Goal: Task Accomplishment & Management: Manage account settings

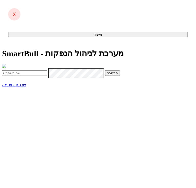
type input "idom@dcapital.co.il"
click at [105, 76] on button "התחבר" at bounding box center [112, 72] width 15 height 5
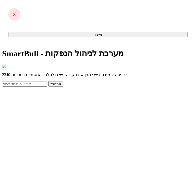
click at [47, 86] on input "text" at bounding box center [24, 83] width 45 height 5
type input "280381"
click at [48, 81] on button "התחבר" at bounding box center [55, 83] width 15 height 5
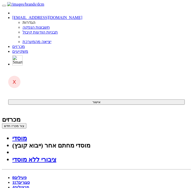
click at [26, 123] on button "צור מכרז חדש" at bounding box center [14, 125] width 24 height 5
click at [27, 135] on link "מוסדי" at bounding box center [19, 138] width 15 height 7
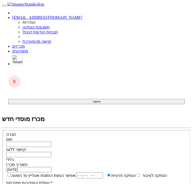
click at [51, 142] on input "שם:" at bounding box center [28, 144] width 45 height 5
click at [126, 132] on div "חברה" at bounding box center [96, 134] width 180 height 5
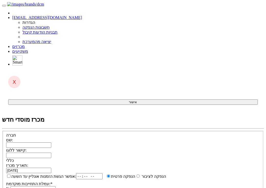
click at [51, 142] on input "שם:" at bounding box center [28, 144] width 45 height 5
paste input "אל-בן חברת רכוש והשקעות בע"מ"
type input "אל-בן חברת רכוש והשקעות בע"מ"
click at [51, 152] on input "קישור ללוגו:" at bounding box center [28, 154] width 45 height 5
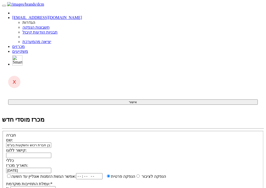
paste input "data:image/png;base64,iVBORw0KGgoAAAANSUhEUgAAAR0AAACxCAMAAADOHZloAAABSlBMVEX//…"
type input "data:image/png;base64,iVBORw0KGgoAAAANSUhEUgAAAR0AAACxCAMAAADOHZloAAABSlBMVEX//…"
click at [128, 173] on div "אפשר הגשת הזמנות אונליין עד השעה: הנפקה לציבור הנפקה פרטית * %" at bounding box center [133, 182] width 254 height 18
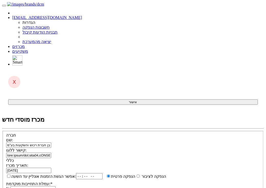
click at [51, 168] on span at bounding box center [51, 170] width 0 height 4
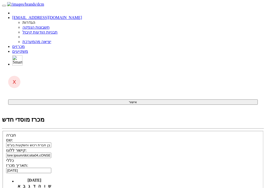
click at [32, 184] on td "2" at bounding box center [29, 191] width 5 height 5
type input "02/09/2025"
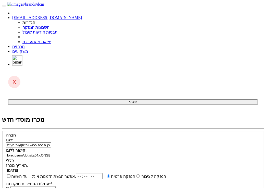
click at [10, 174] on input "אפשר הגשת הזמנות אונליין עד השעה:" at bounding box center [8, 175] width 3 height 3
checkbox input "true"
click at [105, 173] on input "time" at bounding box center [91, 176] width 27 height 6
type input "18:30"
click at [56, 184] on input "עמלת התחייבות מוקדמת: *" at bounding box center [32, 188] width 45 height 5
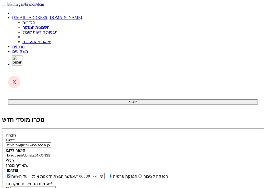
type input "0.6"
click at [137, 162] on div "תאריך מכרז: 02/09/2025 אפשר הגשת הזמנות אונליין עד השעה: * 18:30 * % 0.6" at bounding box center [133, 176] width 254 height 29
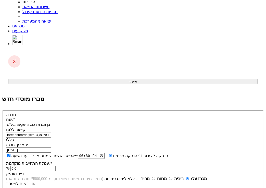
type input "סדרה א"
type input "1"
type input "1,000"
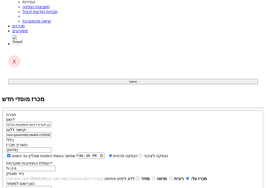
type input "0.01"
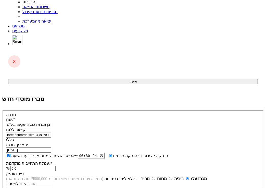
type input "800"
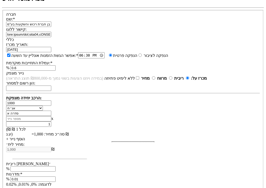
scroll to position [123, 0]
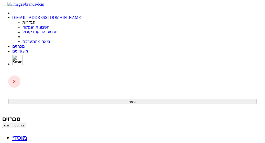
click at [28, 49] on span at bounding box center [28, 51] width 0 height 4
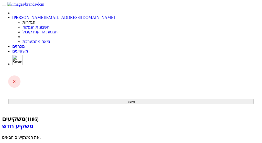
select select "25"
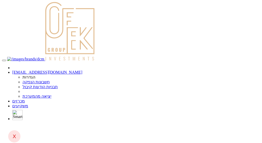
click at [25, 99] on link "מכרזים" at bounding box center [18, 101] width 13 height 4
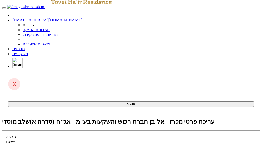
scroll to position [41, 0]
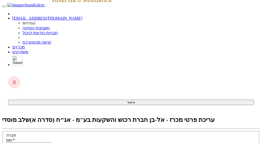
checkbox input "true"
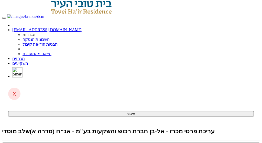
scroll to position [41, 0]
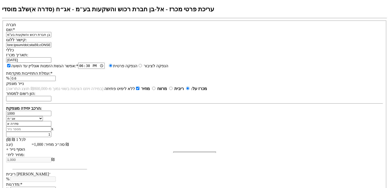
scroll to position [152, 0]
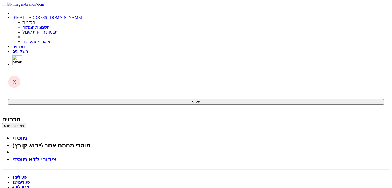
drag, startPoint x: 231, startPoint y: 90, endPoint x: 135, endPoint y: 19, distance: 119.3
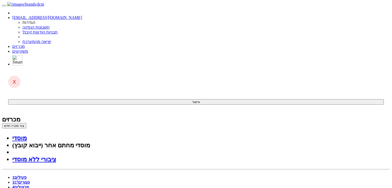
drag, startPoint x: 168, startPoint y: 564, endPoint x: 171, endPoint y: 564, distance: 3.4
drag, startPoint x: 169, startPoint y: 563, endPoint x: 175, endPoint y: 563, distance: 6.4
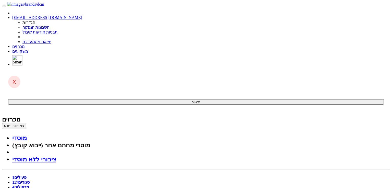
drag, startPoint x: 155, startPoint y: 564, endPoint x: 135, endPoint y: 562, distance: 20.0
drag, startPoint x: 257, startPoint y: 569, endPoint x: 247, endPoint y: 567, distance: 9.9
drag, startPoint x: 232, startPoint y: 570, endPoint x: 231, endPoint y: 573, distance: 3.8
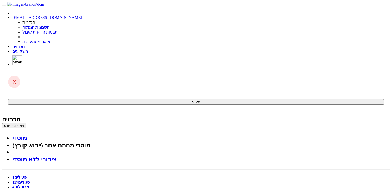
drag, startPoint x: 132, startPoint y: 664, endPoint x: 123, endPoint y: 664, distance: 9.0
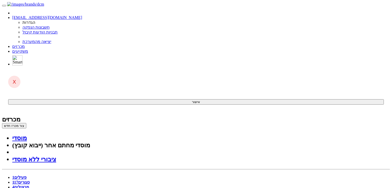
scroll to position [266, 0]
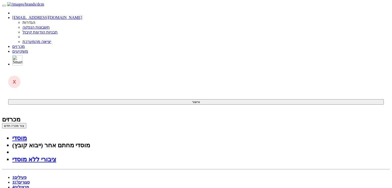
drag, startPoint x: 228, startPoint y: 481, endPoint x: 219, endPoint y: 480, distance: 9.6
drag, startPoint x: 228, startPoint y: 564, endPoint x: 212, endPoint y: 564, distance: 16.1
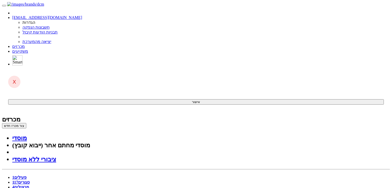
drag, startPoint x: 153, startPoint y: 564, endPoint x: 133, endPoint y: 564, distance: 20.4
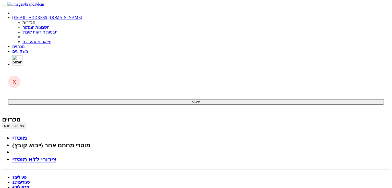
drag, startPoint x: 256, startPoint y: 568, endPoint x: 247, endPoint y: 569, distance: 8.9
drag, startPoint x: 248, startPoint y: 569, endPoint x: 256, endPoint y: 570, distance: 8.7
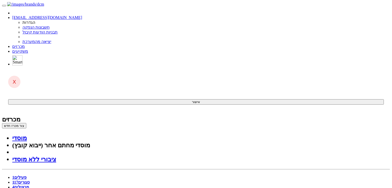
drag, startPoint x: 109, startPoint y: 663, endPoint x: 111, endPoint y: 675, distance: 12.3
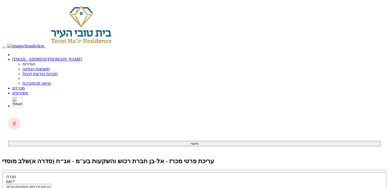
click at [25, 86] on link "מכרזים" at bounding box center [18, 88] width 13 height 4
